Goal: Transaction & Acquisition: Purchase product/service

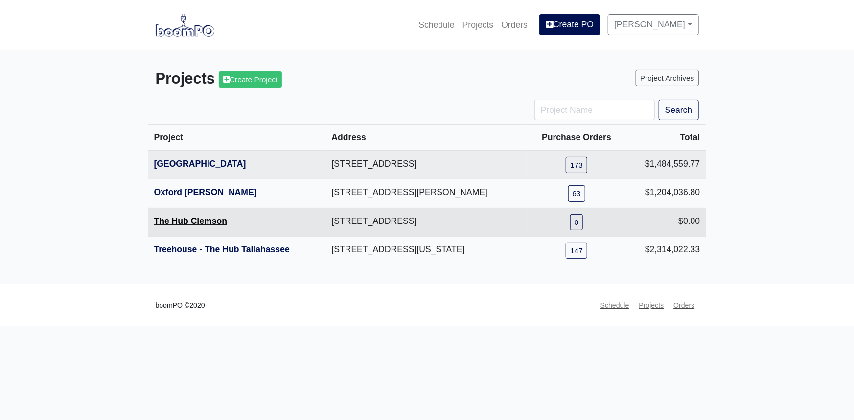
click at [215, 220] on link "The Hub Clemson" at bounding box center [190, 221] width 73 height 10
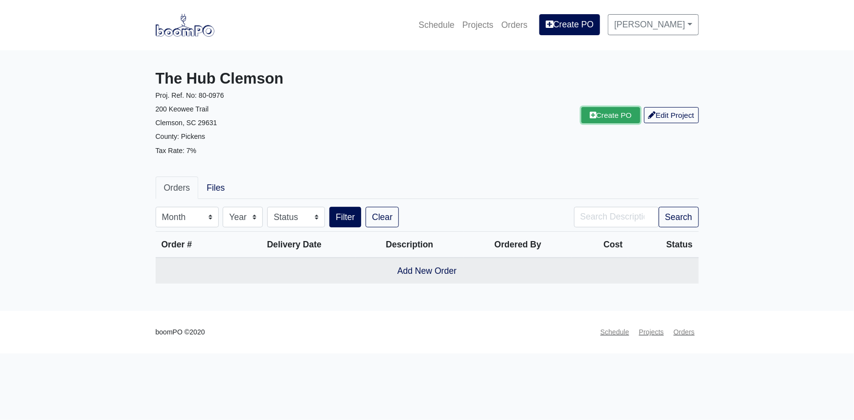
click at [610, 118] on link "Create PO" at bounding box center [610, 115] width 59 height 16
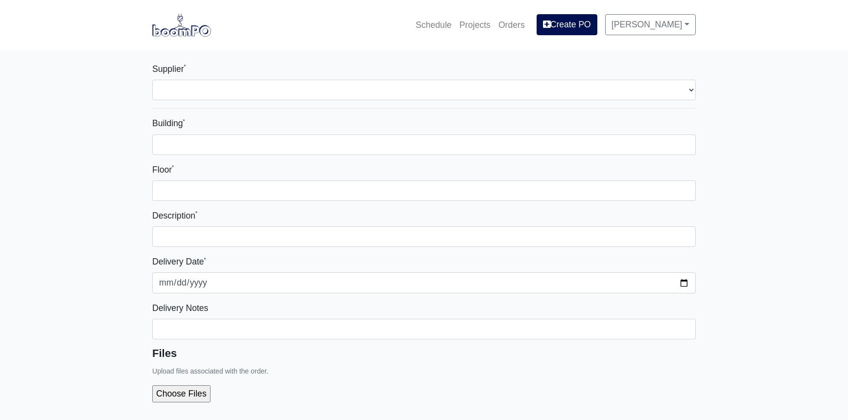
select select
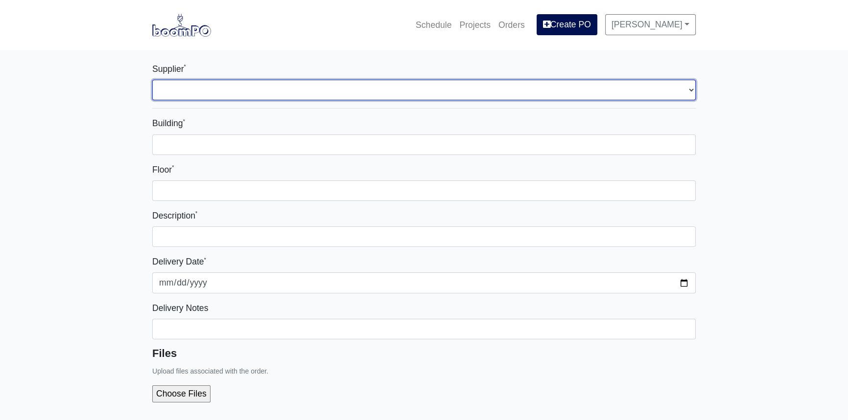
click at [248, 94] on select "Select one... L&W Supply - Simpsonville, SC" at bounding box center [423, 90] width 543 height 21
select select "41"
click at [152, 80] on select "Select one... L&W Supply - Simpsonville, SC" at bounding box center [423, 90] width 543 height 21
select select
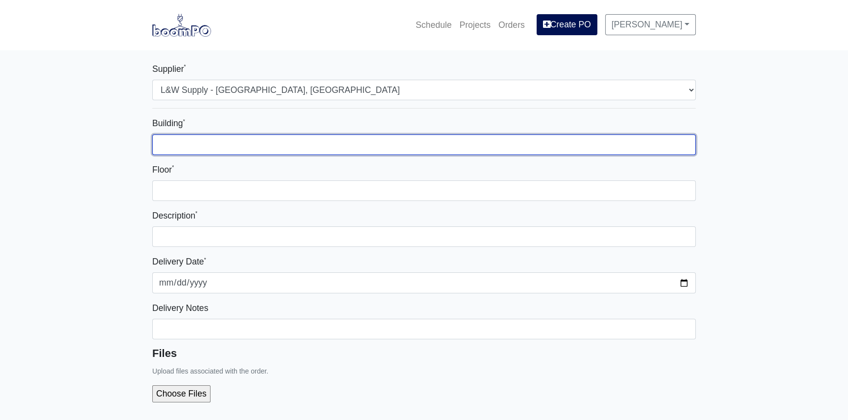
click at [214, 142] on input "Building *" at bounding box center [423, 145] width 543 height 21
type input "Segment 3"
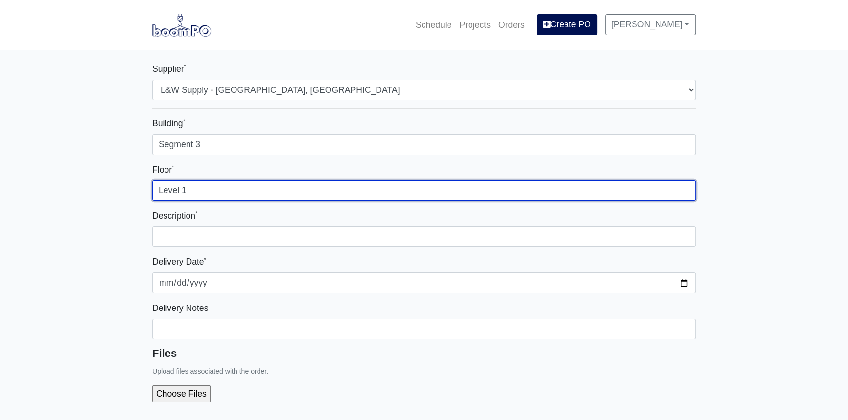
type input "Level 1"
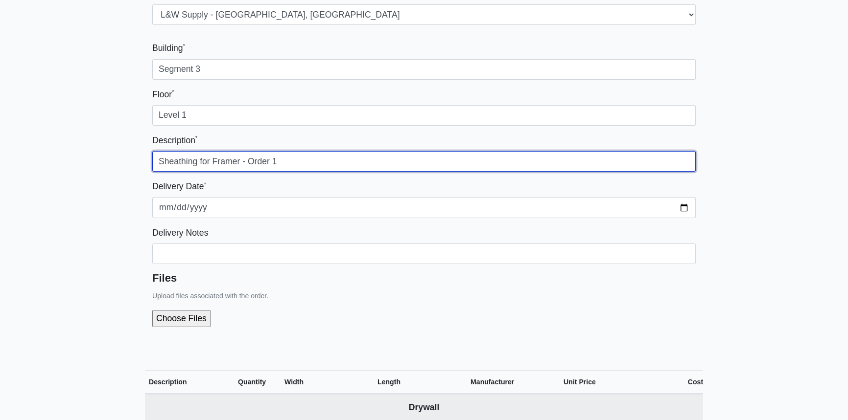
scroll to position [89, 0]
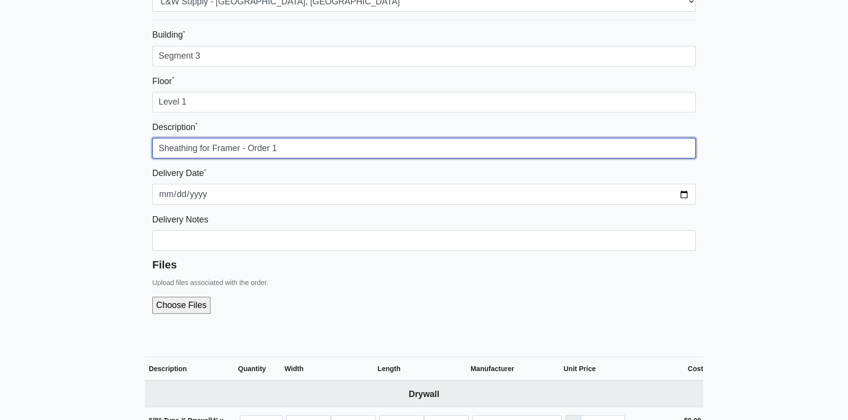
type input "Sheathing for Framer - Order 1"
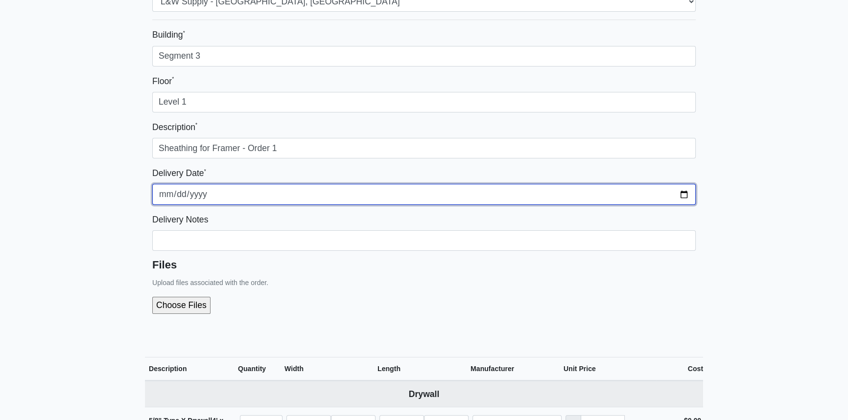
click at [686, 194] on input "2025-09-08" at bounding box center [423, 194] width 543 height 21
type input "2025-09-09"
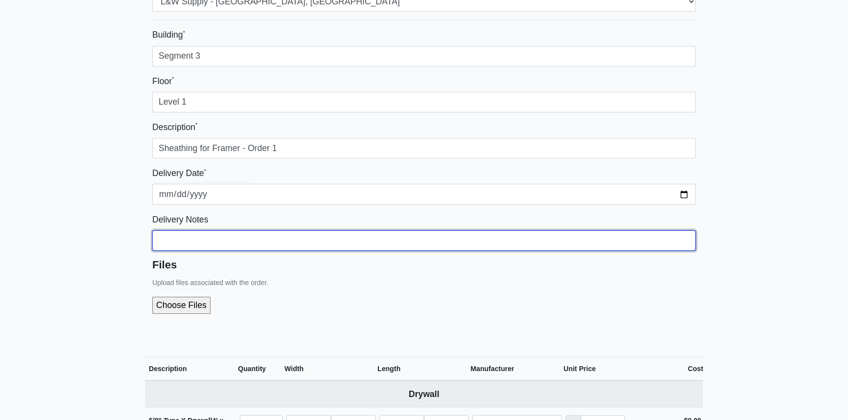
click at [189, 239] on input "Building *" at bounding box center [423, 241] width 543 height 21
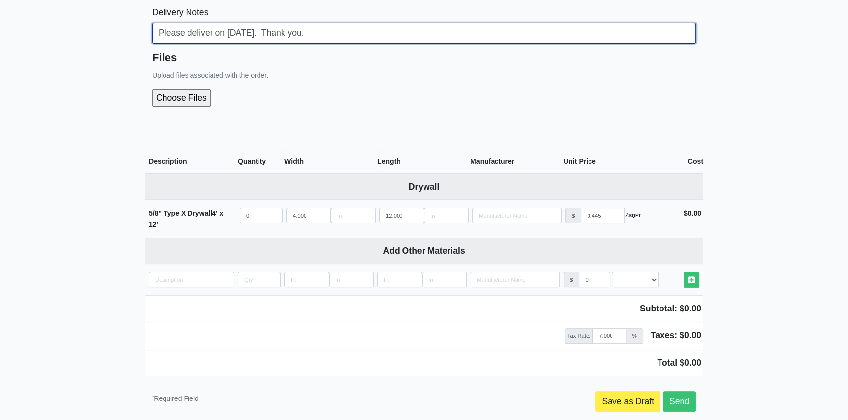
scroll to position [341, 0]
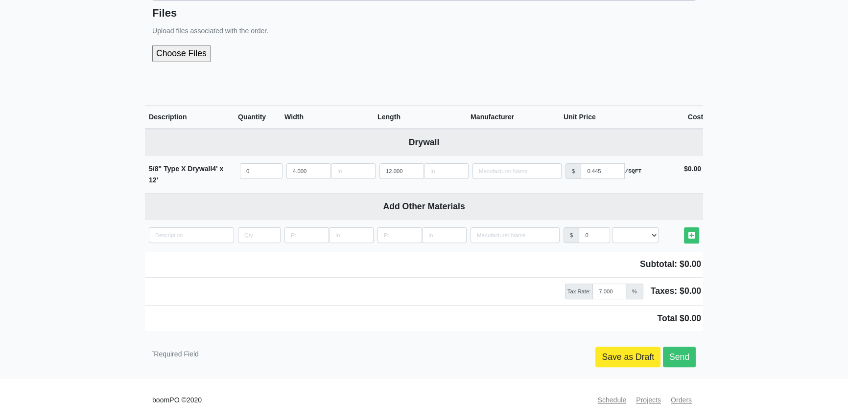
type input "Please deliver on 9/9/25. Thank you."
click at [648, 356] on link "Save as Draft" at bounding box center [627, 357] width 65 height 21
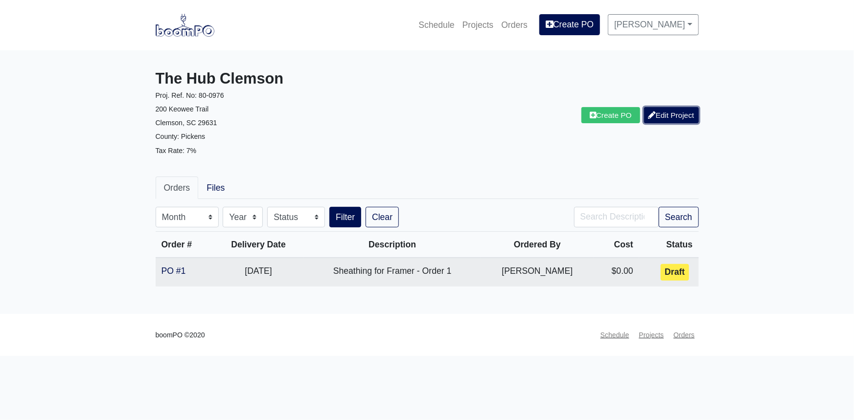
click at [665, 112] on link "Edit Project" at bounding box center [671, 115] width 55 height 16
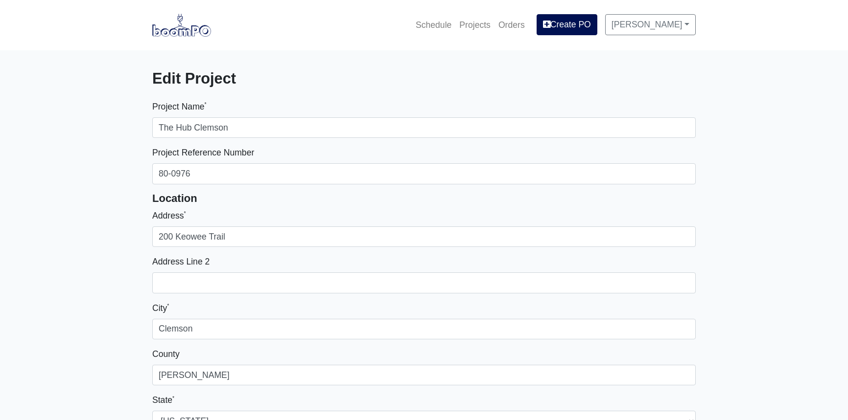
select select
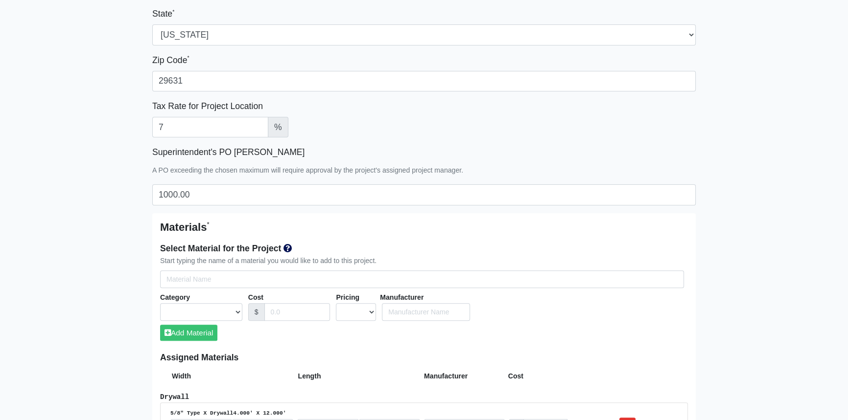
scroll to position [400, 0]
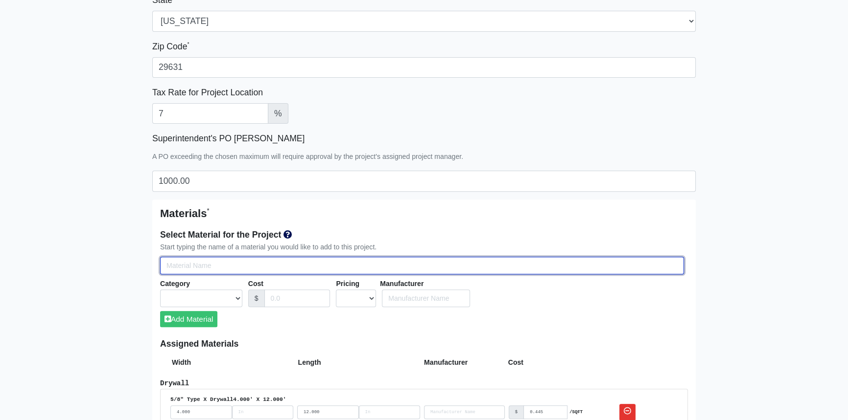
click at [193, 270] on input "Select Team Members for the Project" at bounding box center [422, 266] width 524 height 18
type input "E"
select select
type input "Ex"
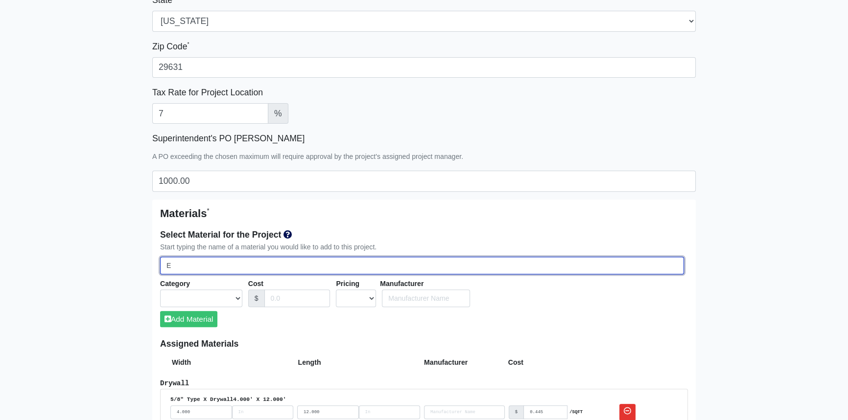
select select
type input "Ext"
select select
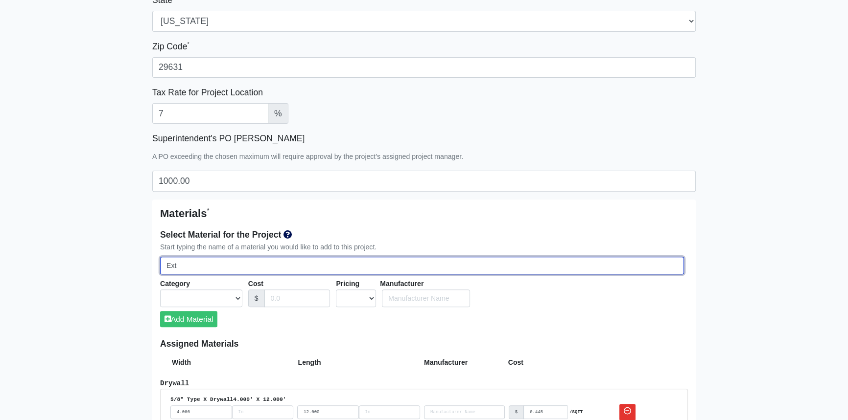
type input "Exte"
select select
type input "Exter"
select select
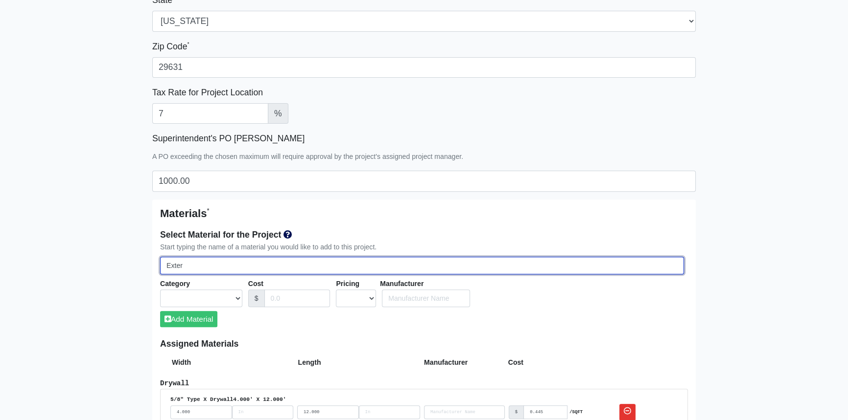
select select
type input "Exteri"
select select
type input "Exterio"
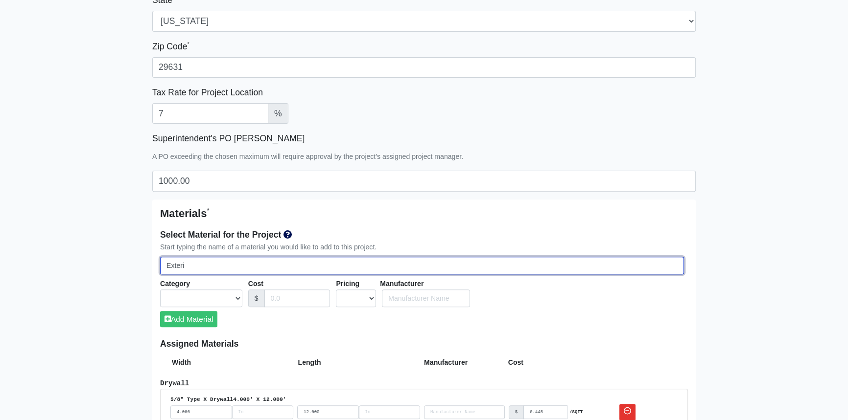
select select
type input "Exterior"
select select
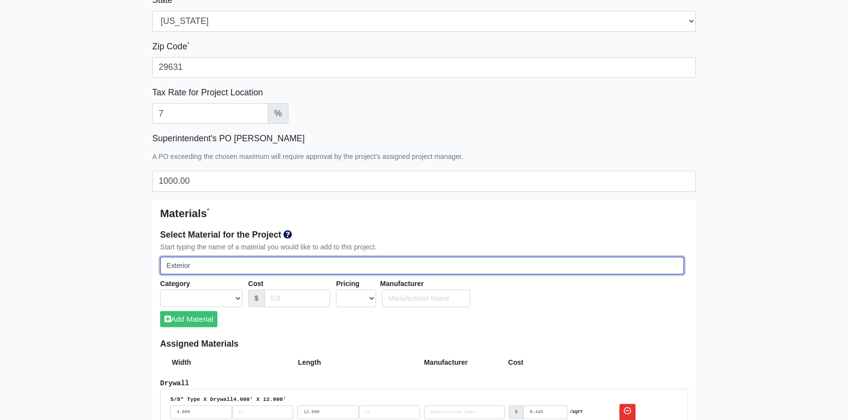
select select
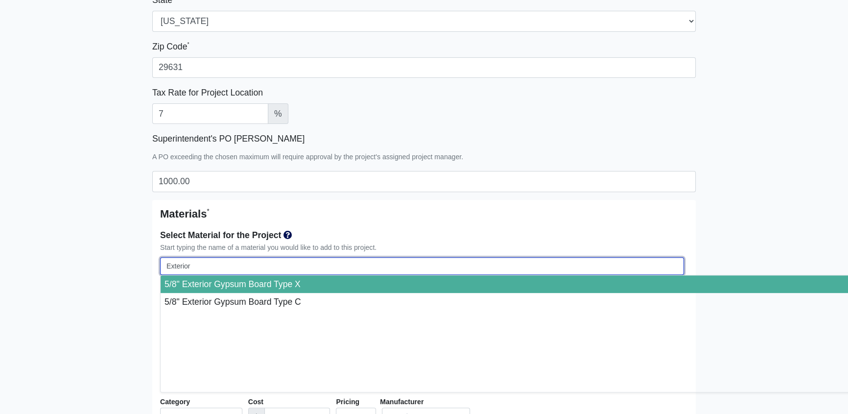
type input "Exterio"
select select
type input "Exteri"
select select
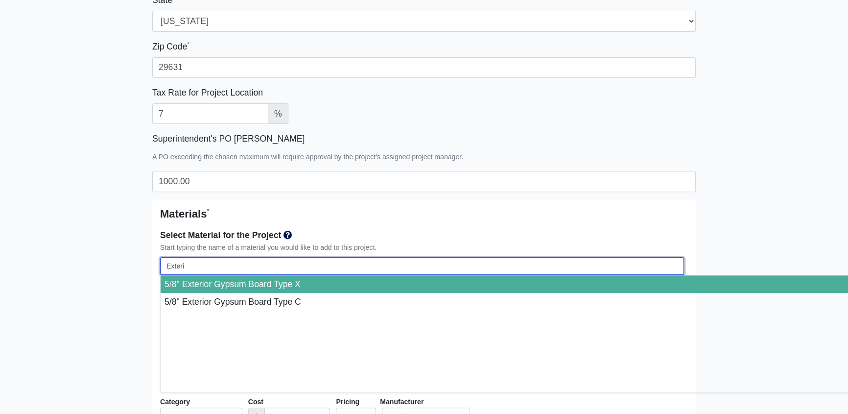
select select
type input "Exter"
select select
type input "Exte"
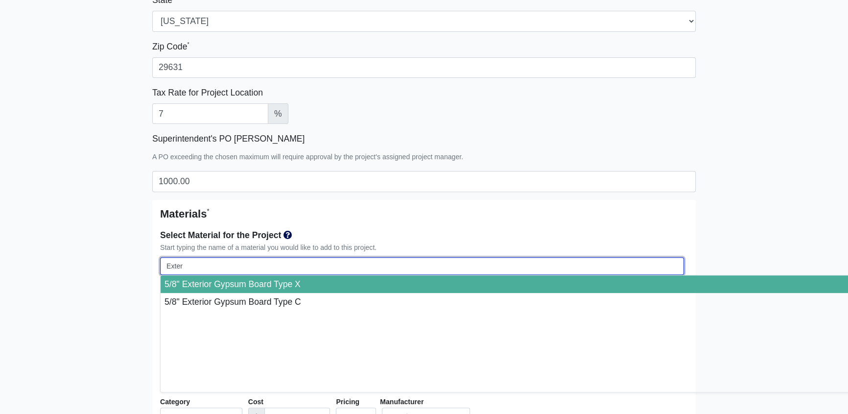
select select
type input "Ext"
select select
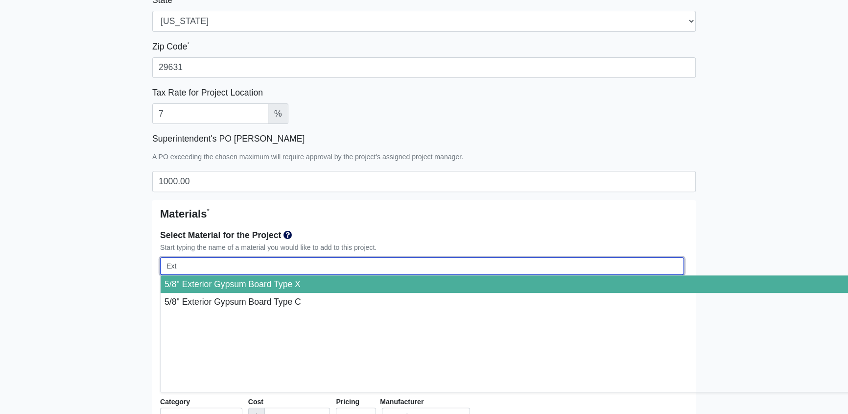
type input "Ex"
select select
type input "E"
select select
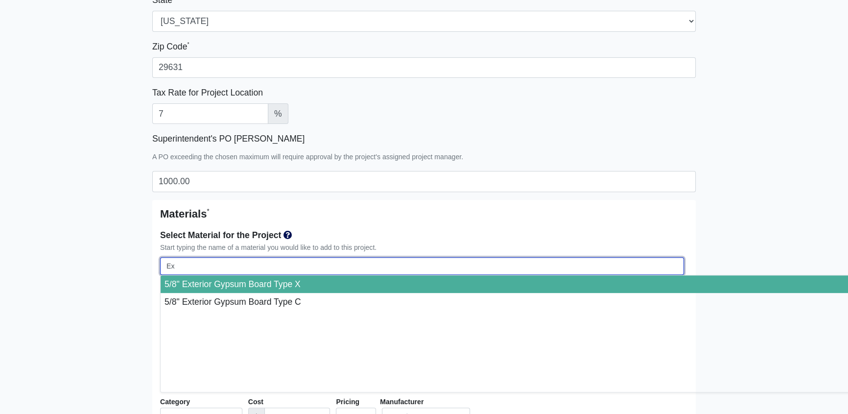
select select
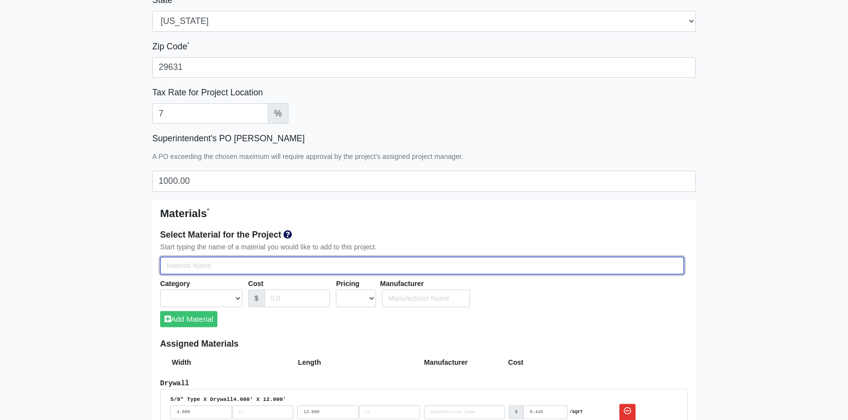
type input "S"
select select
type input "Sh"
select select
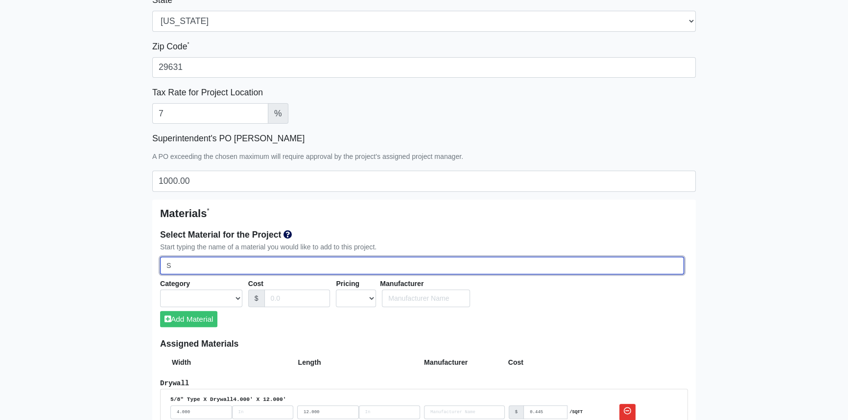
select select
type input "She"
select select
type input "Shea"
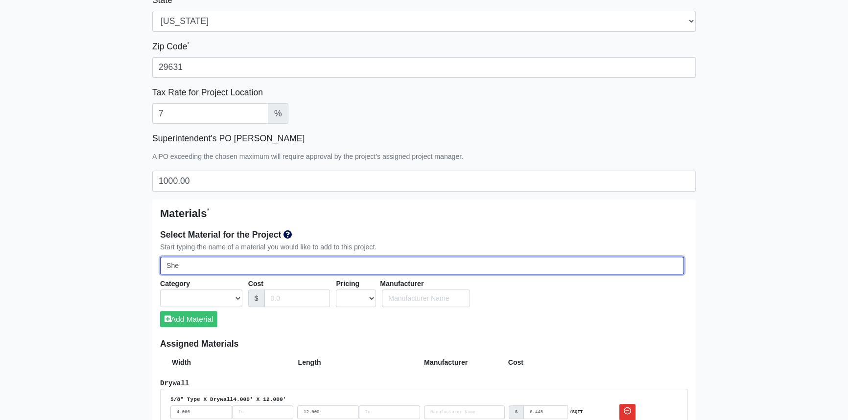
select select
type input "Sheat"
select select
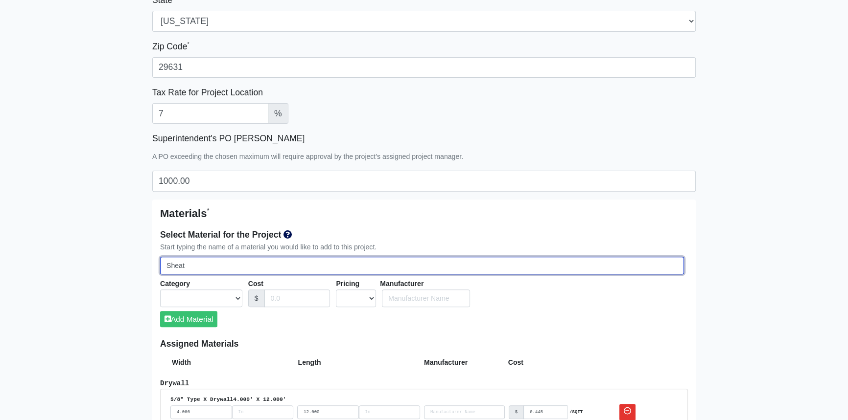
type input "Sheath"
select select
type input "Sheathi"
select select
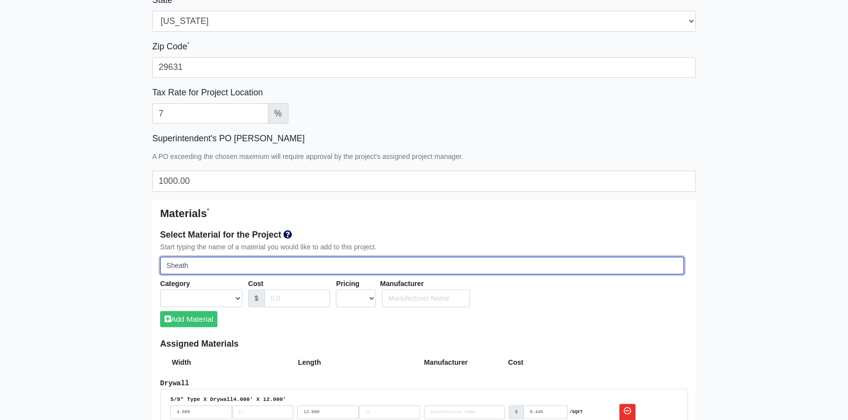
select select
type input "Sheathin"
select select
type input "Sheathing"
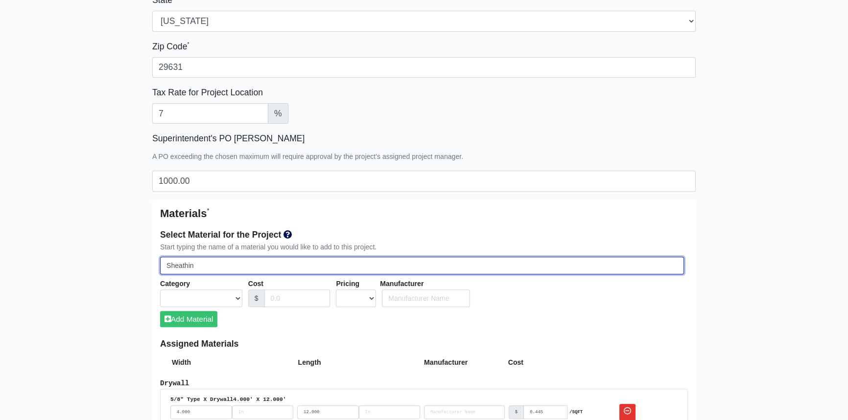
select select
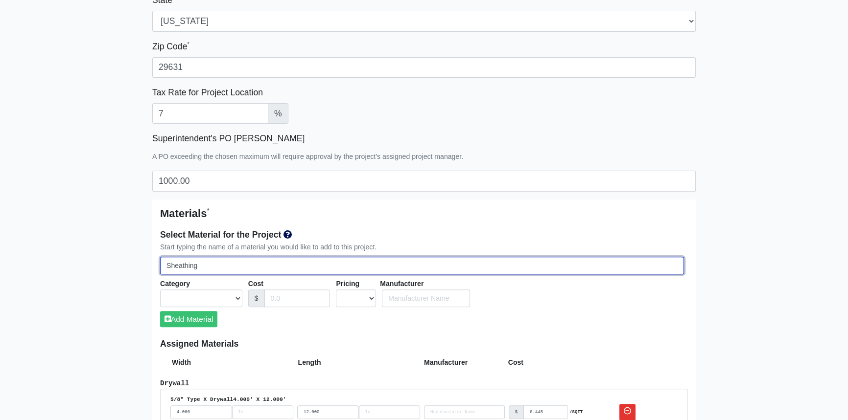
select select
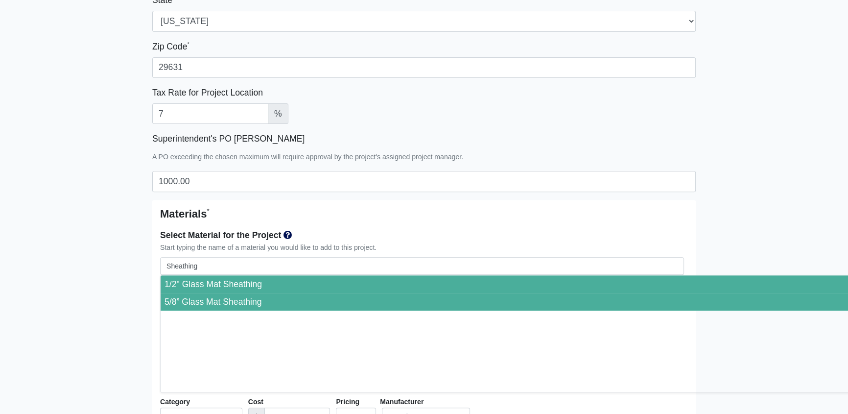
type input "5/8” Glass Mat Sheathing"
select select "[object Object]"
select select "0"
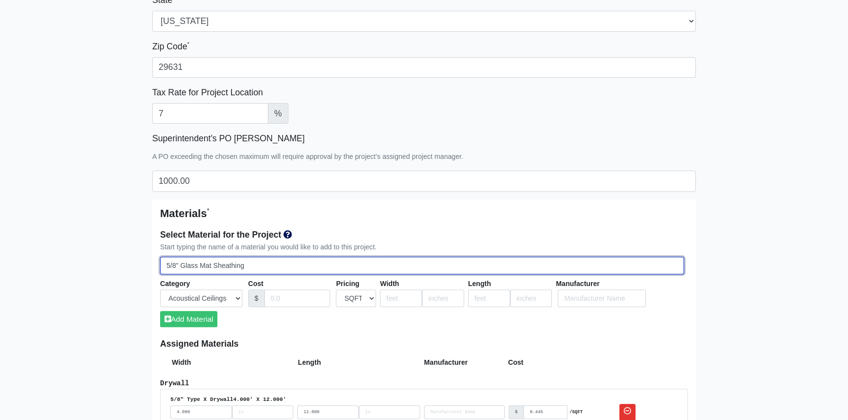
click at [256, 267] on input "5/8” Glass Mat Sheathing" at bounding box center [422, 266] width 524 height 18
type input "5/8” Glass Mat Sheathing Type X"
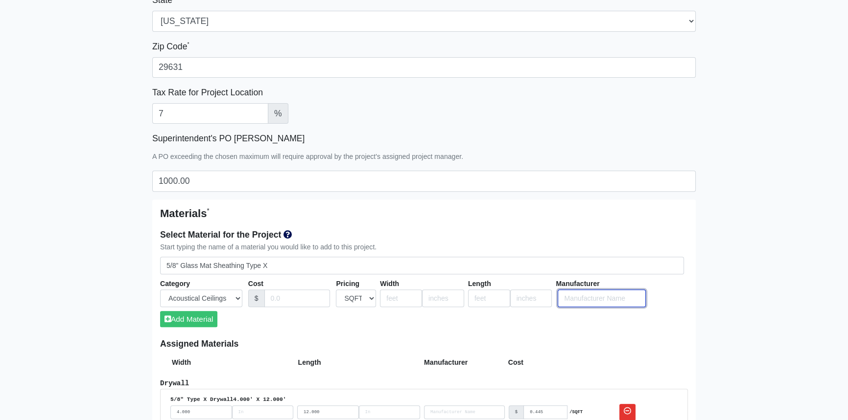
click at [591, 302] on input "Select Team Members for the Project" at bounding box center [602, 299] width 88 height 18
type input "USG Securock Type X"
click at [286, 299] on input "Cost" at bounding box center [297, 299] width 66 height 18
type input "0.85"
click at [390, 293] on input "number" at bounding box center [401, 299] width 42 height 18
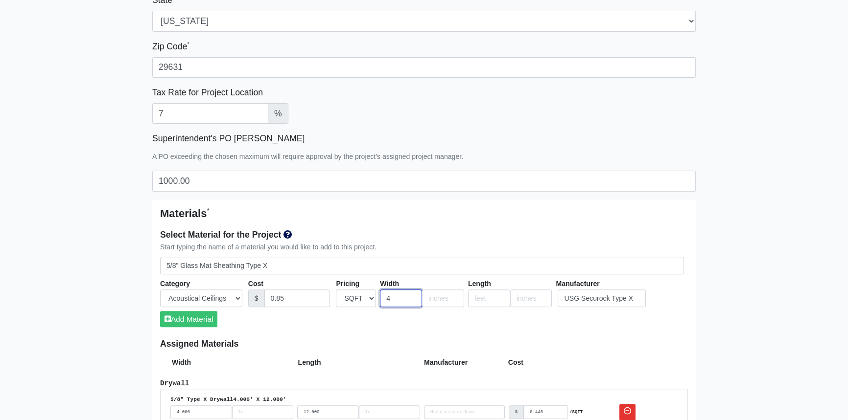
type input "4"
click at [487, 299] on input "number" at bounding box center [489, 299] width 42 height 18
type input "8"
click at [198, 323] on button "Add Material" at bounding box center [188, 319] width 57 height 16
select select
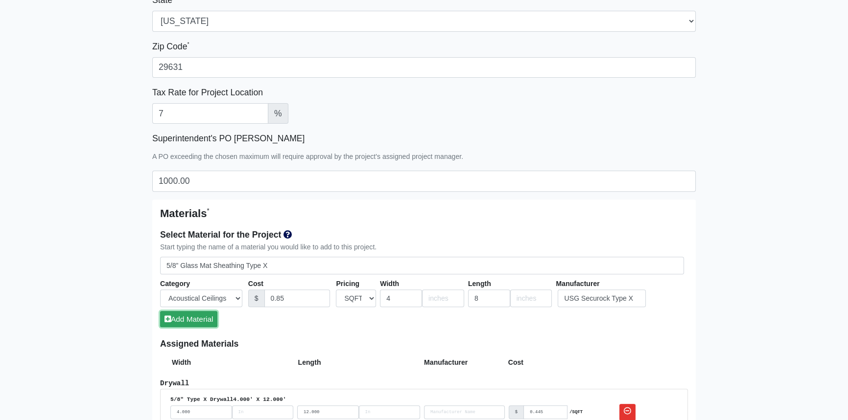
select select
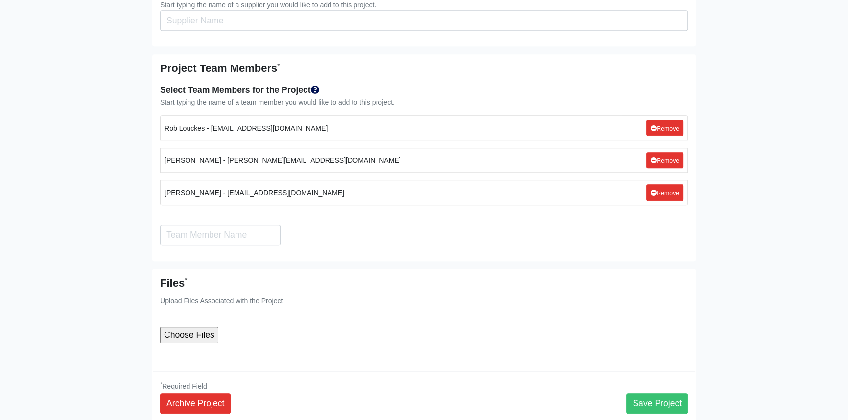
scroll to position [1238, 0]
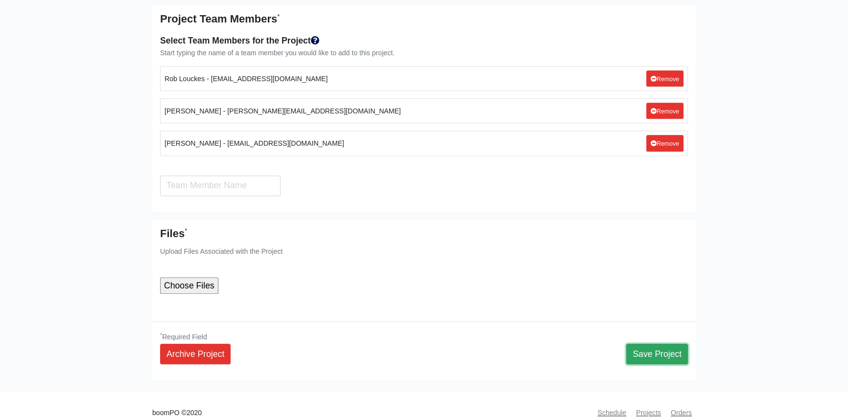
click at [667, 344] on button "Save Project" at bounding box center [657, 354] width 62 height 21
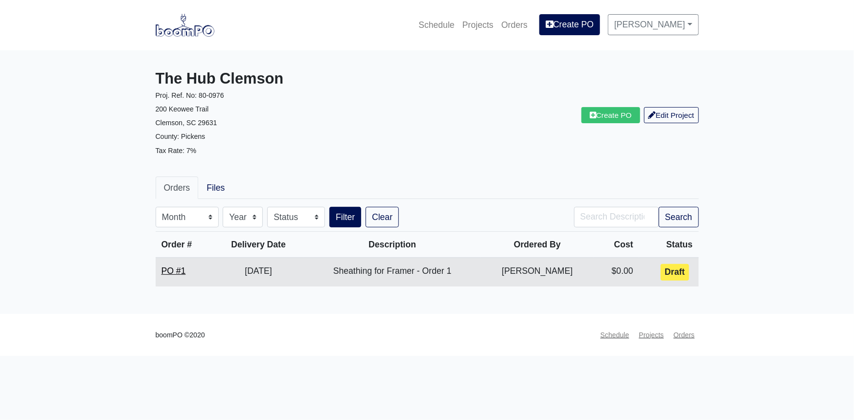
click at [176, 272] on link "PO #1" at bounding box center [174, 271] width 24 height 10
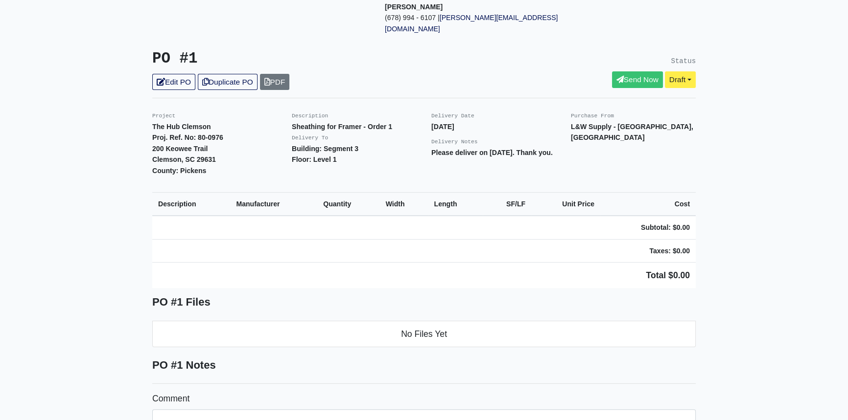
scroll to position [133, 0]
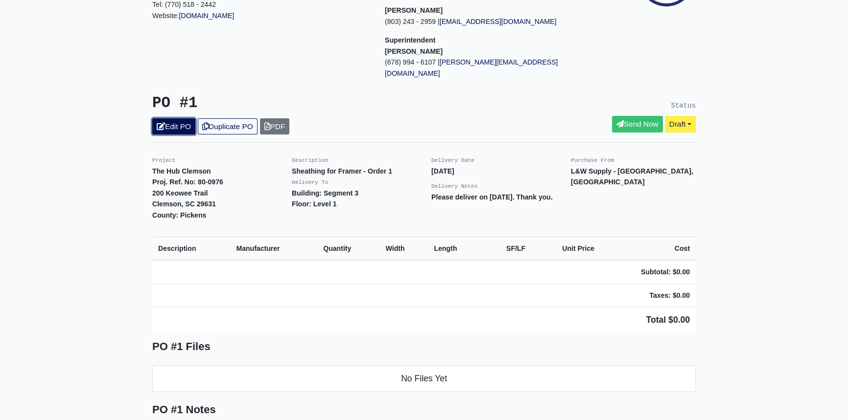
click at [177, 118] on link "Edit PO" at bounding box center [173, 126] width 43 height 16
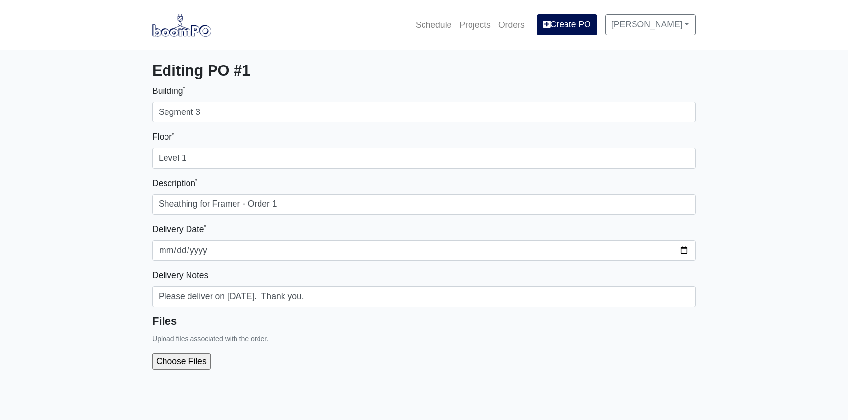
select select
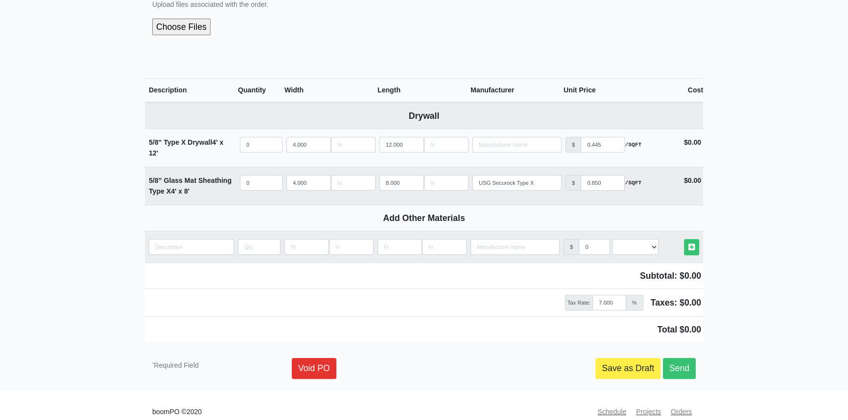
scroll to position [347, 0]
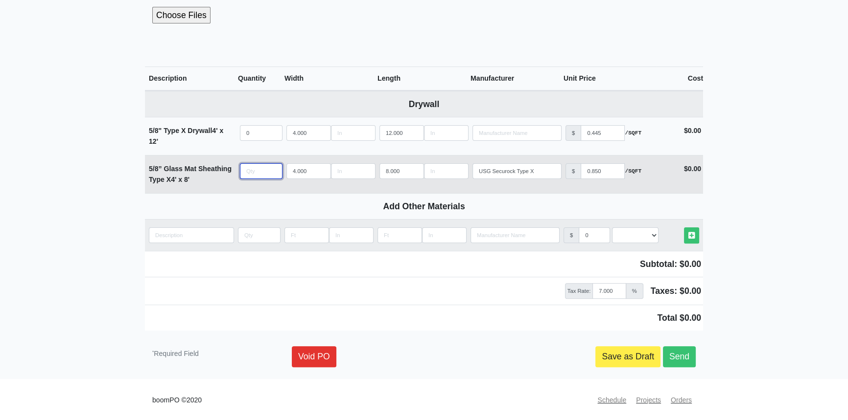
click at [249, 172] on input "quantity" at bounding box center [261, 171] width 43 height 16
type input "3"
select select
type input "30"
select select
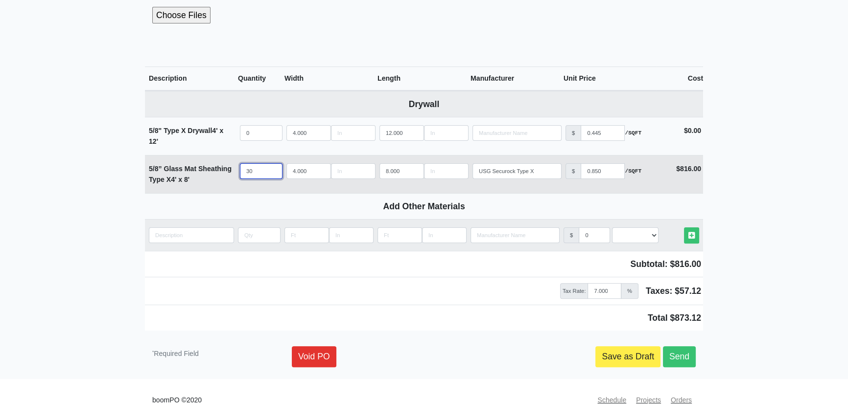
type input "300"
select select
type input "300"
click at [684, 357] on link "Send" at bounding box center [679, 357] width 33 height 21
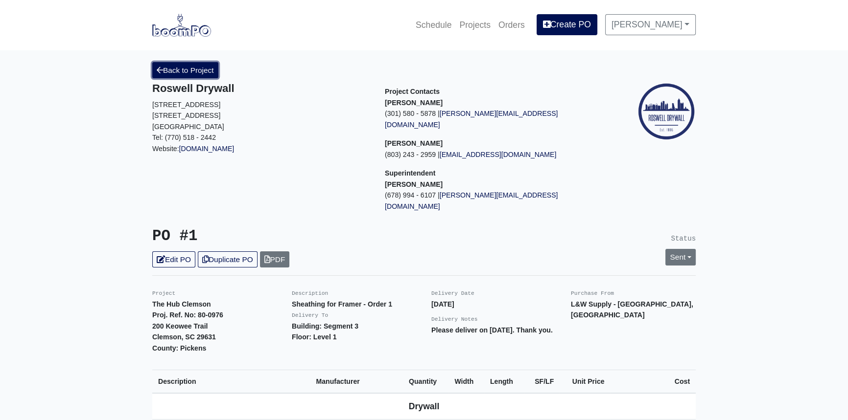
click at [176, 68] on link "Back to Project" at bounding box center [185, 70] width 66 height 16
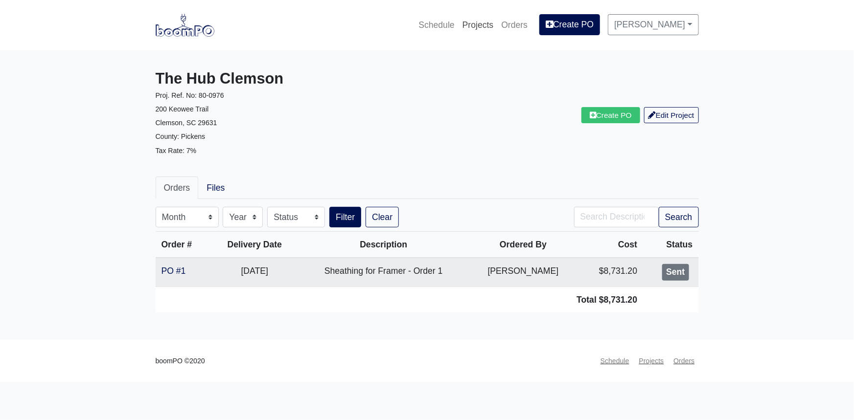
click at [497, 24] on link "Projects" at bounding box center [478, 25] width 39 height 22
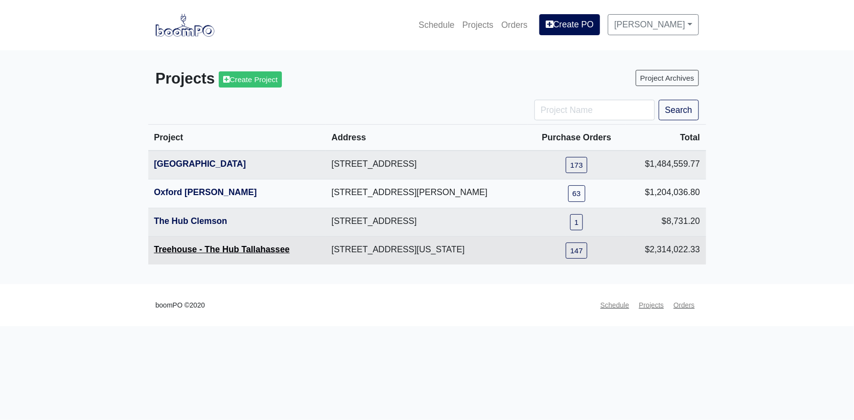
click at [201, 249] on link "Treehouse - The Hub Tallahassee" at bounding box center [222, 250] width 136 height 10
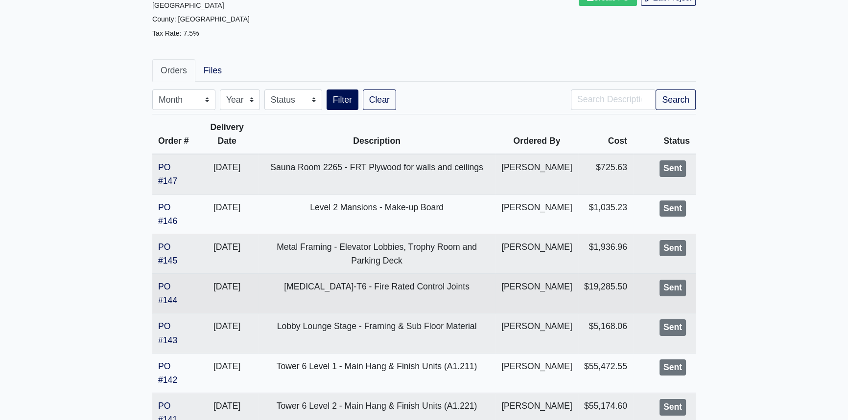
scroll to position [133, 0]
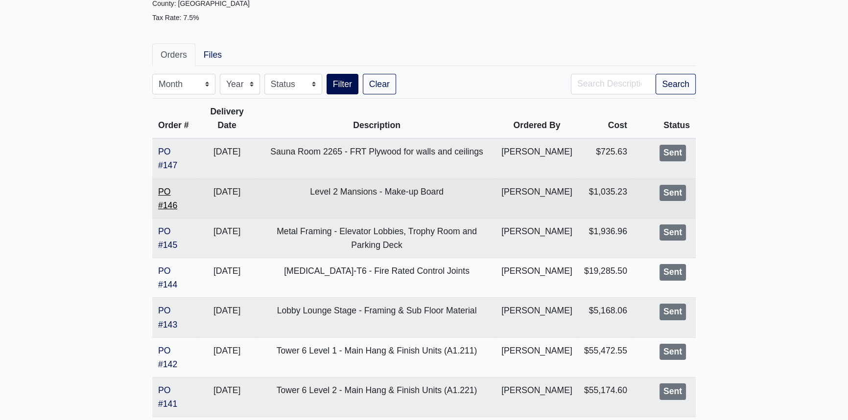
click at [164, 210] on link "PO #146" at bounding box center [167, 198] width 19 height 23
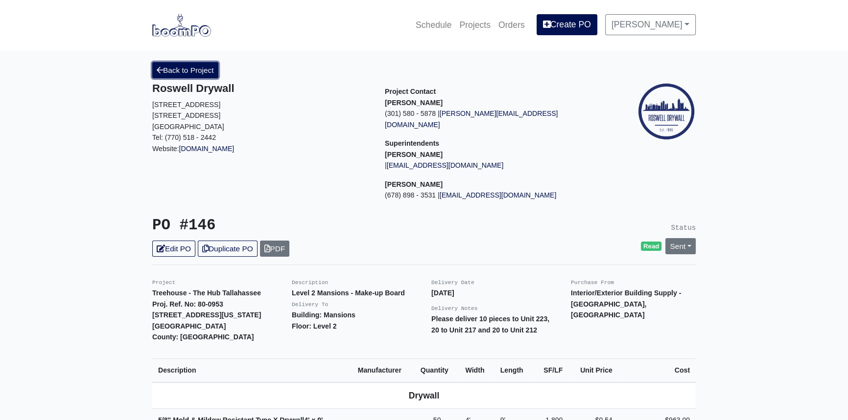
click at [205, 63] on link "Back to Project" at bounding box center [185, 70] width 66 height 16
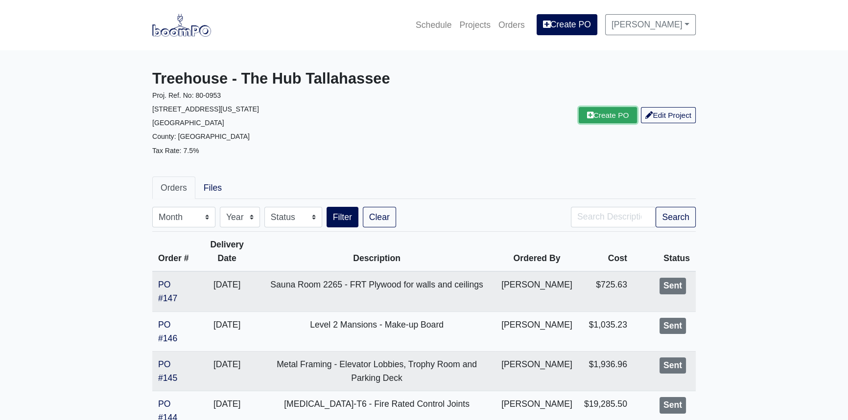
click at [606, 119] on link "Create PO" at bounding box center [608, 115] width 59 height 16
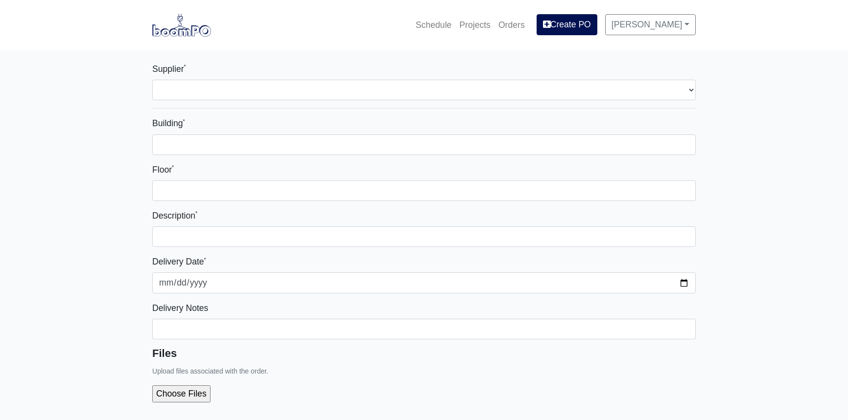
select select
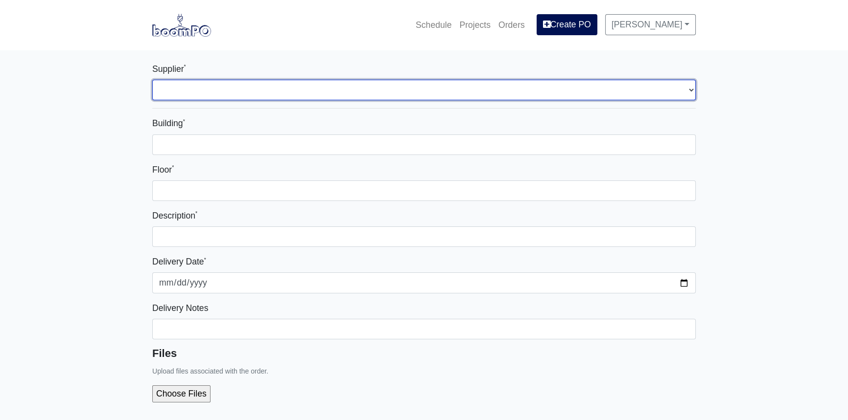
click at [214, 88] on select "Select one... L&W Supply – [GEOGRAPHIC_DATA], [GEOGRAPHIC_DATA] Interior/Exteri…" at bounding box center [423, 90] width 543 height 21
select select "870"
click at [152, 80] on select "Select one... L&W Supply – [GEOGRAPHIC_DATA], [GEOGRAPHIC_DATA] Interior/Exteri…" at bounding box center [423, 90] width 543 height 21
select select
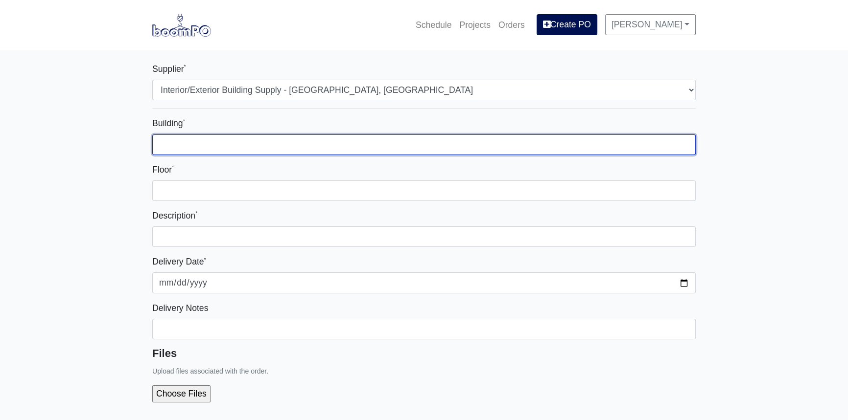
click at [205, 150] on input "Building *" at bounding box center [423, 145] width 543 height 21
type input "Towers 3-5"
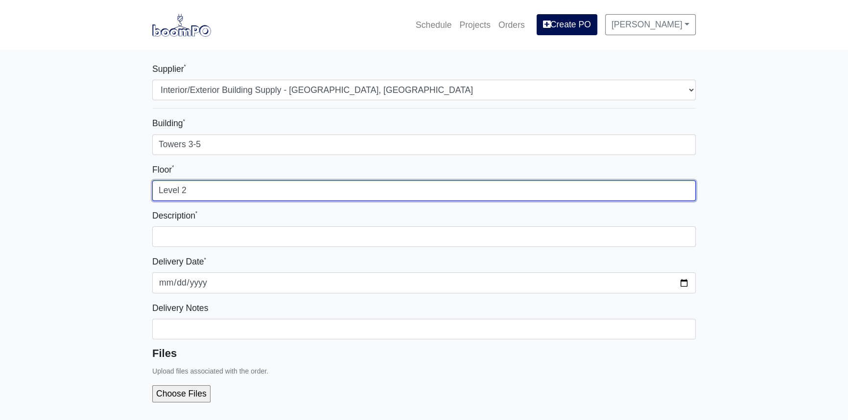
type input "Level 2"
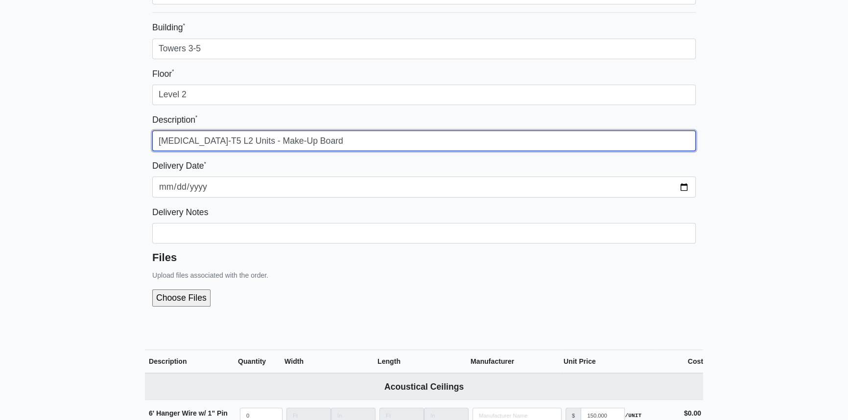
scroll to position [178, 0]
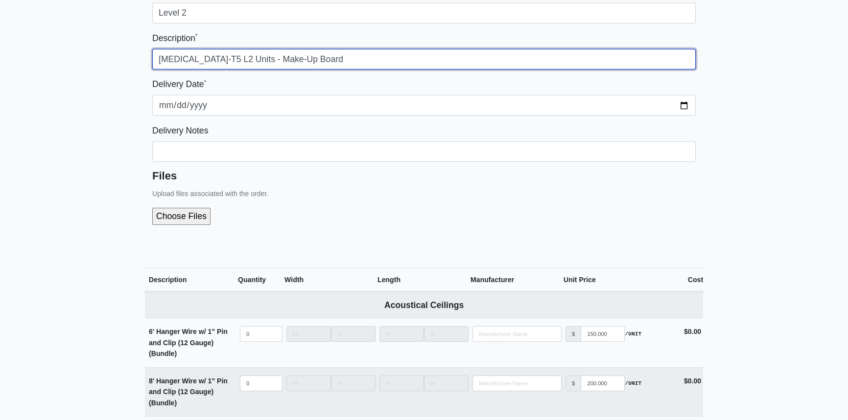
type input "[MEDICAL_DATA]-T5 L2 Units - Make-Up Board"
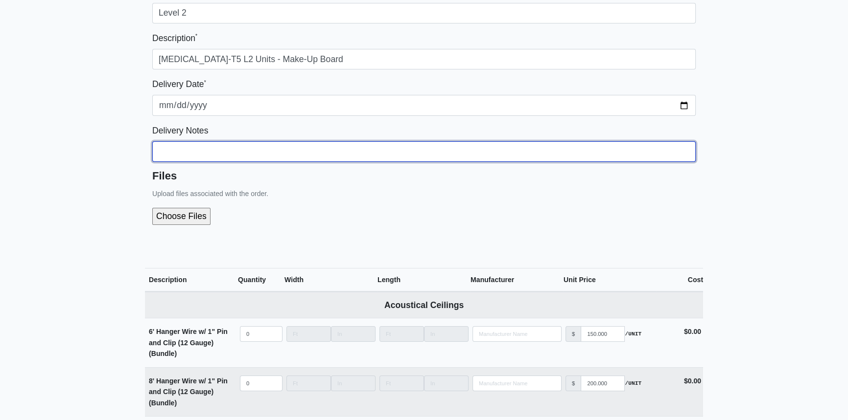
click at [228, 161] on input "Building *" at bounding box center [423, 151] width 543 height 21
type input "P"
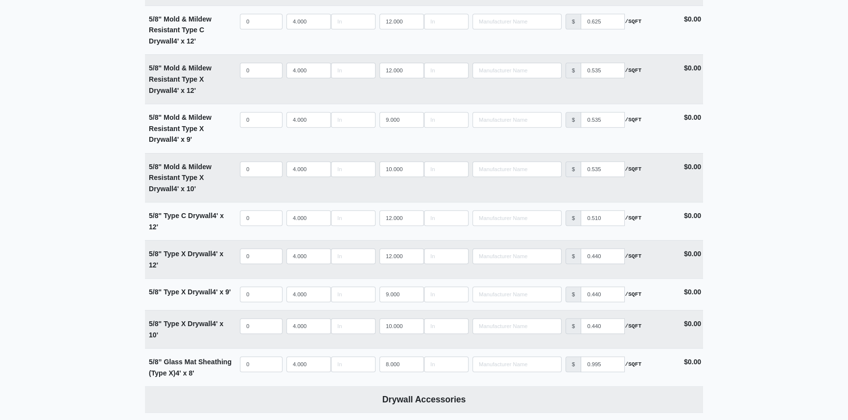
scroll to position [890, 0]
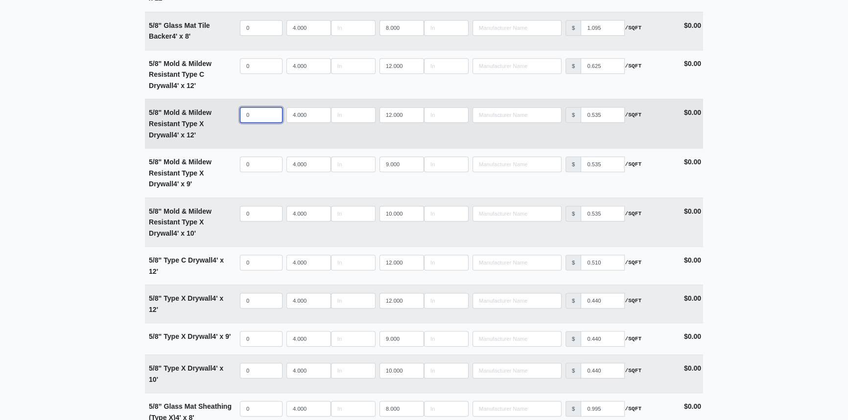
select select
click at [256, 113] on input "quantity" at bounding box center [261, 115] width 43 height 16
type input "4"
select select
type input "46"
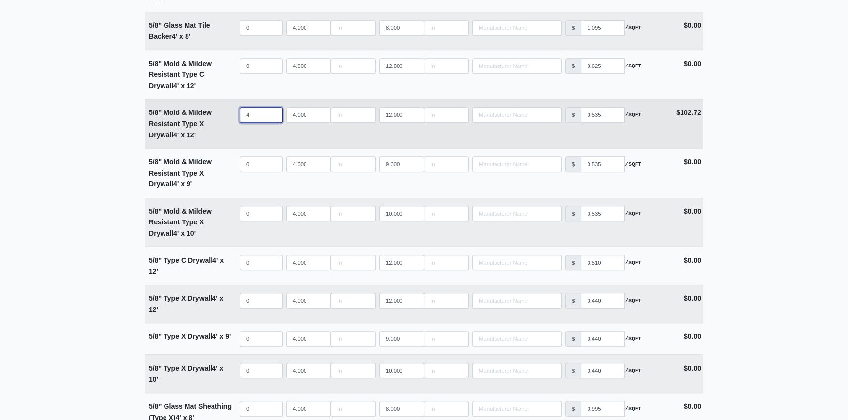
select select
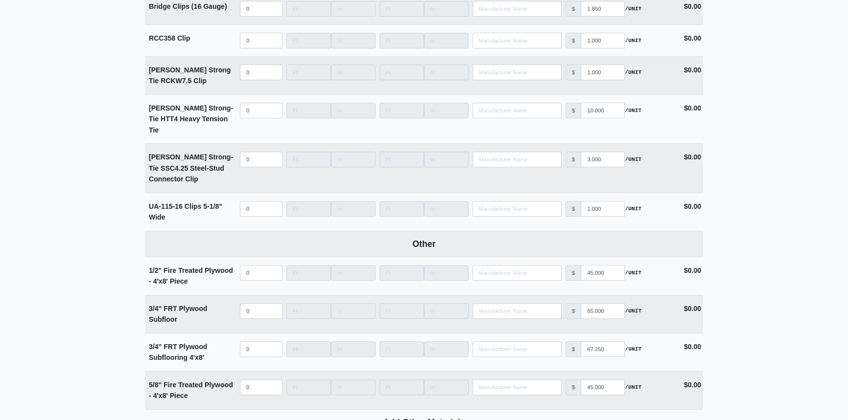
scroll to position [5338, 0]
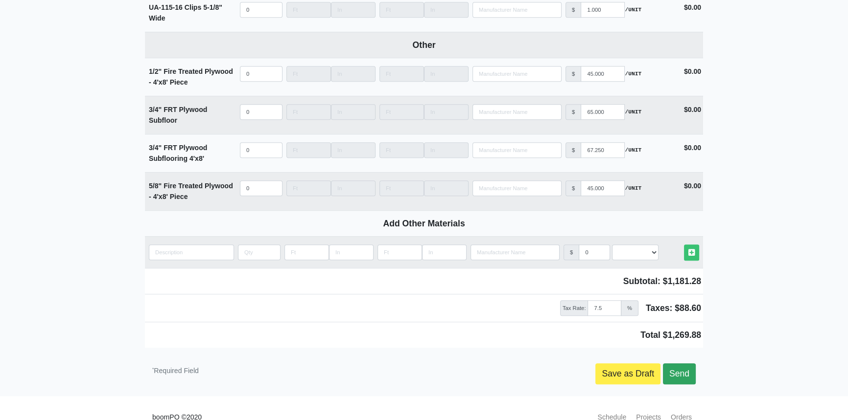
type input "46"
click at [674, 364] on link "Send" at bounding box center [679, 374] width 33 height 21
